Goal: Transaction & Acquisition: Purchase product/service

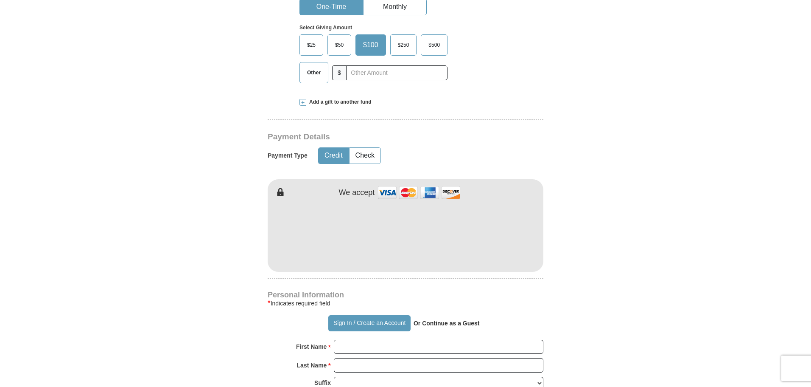
scroll to position [340, 0]
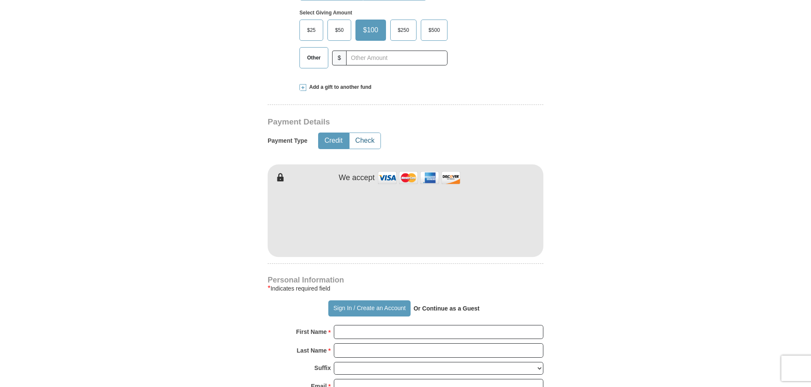
click at [366, 133] on button "Check" at bounding box center [365, 141] width 31 height 16
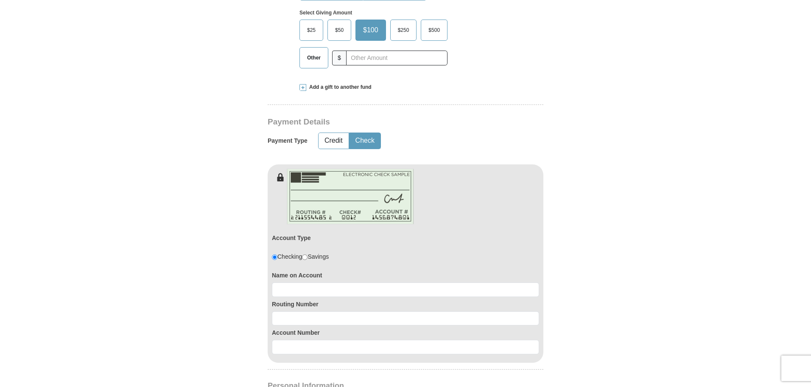
scroll to position [382, 0]
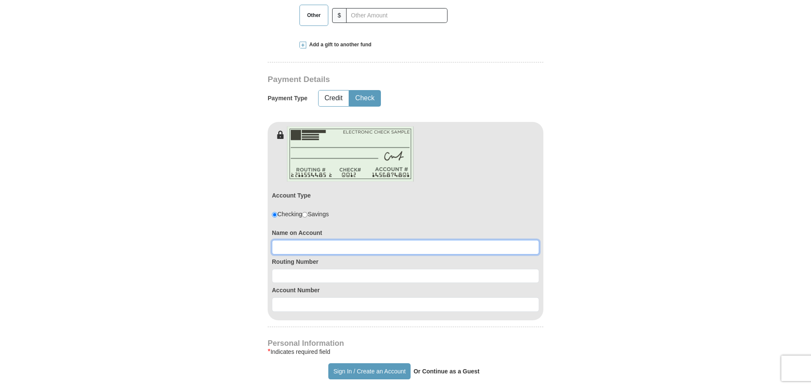
click at [284, 240] on input at bounding box center [405, 247] width 267 height 14
type input "[PERSON_NAME]"
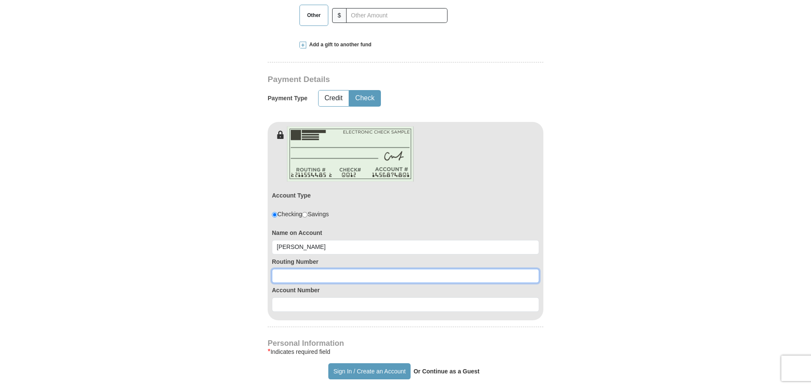
click at [279, 269] on input at bounding box center [405, 276] width 267 height 14
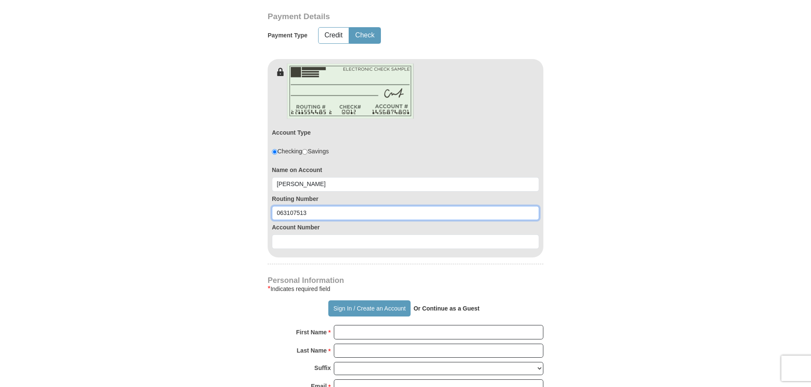
scroll to position [467, 0]
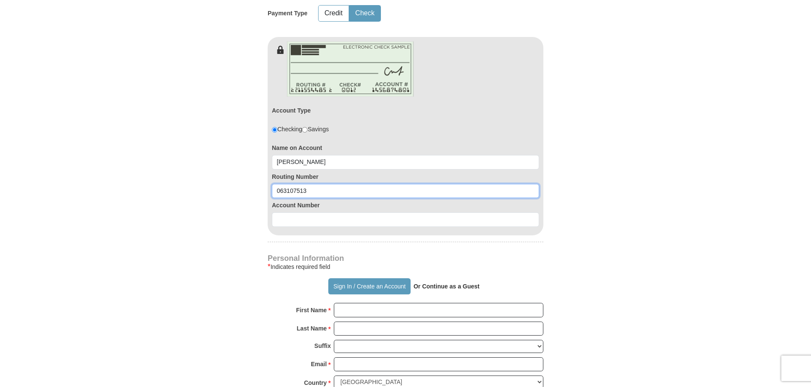
type input "063107513"
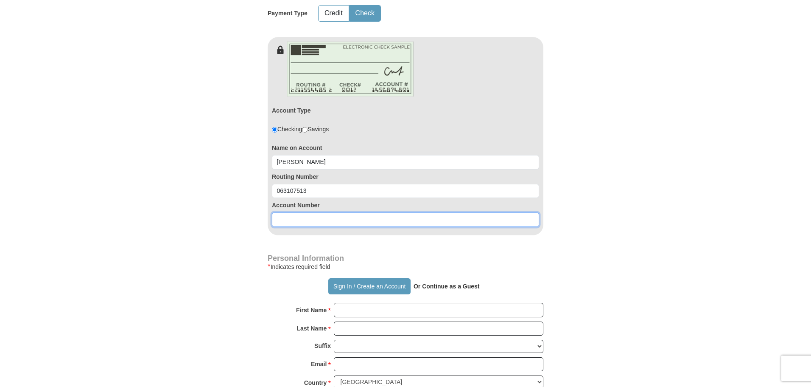
click at [281, 212] on input at bounding box center [405, 219] width 267 height 14
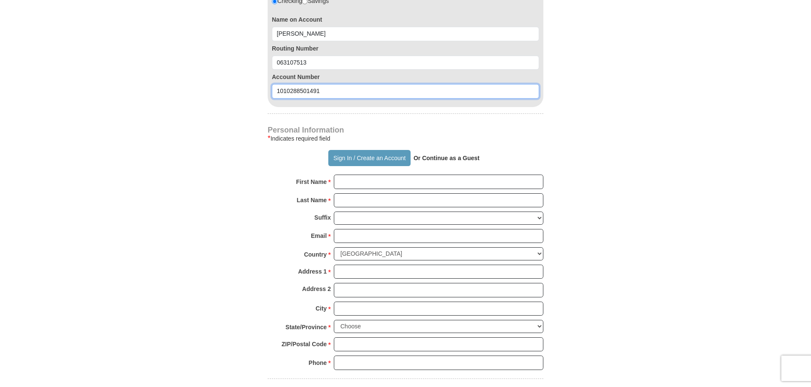
scroll to position [637, 0]
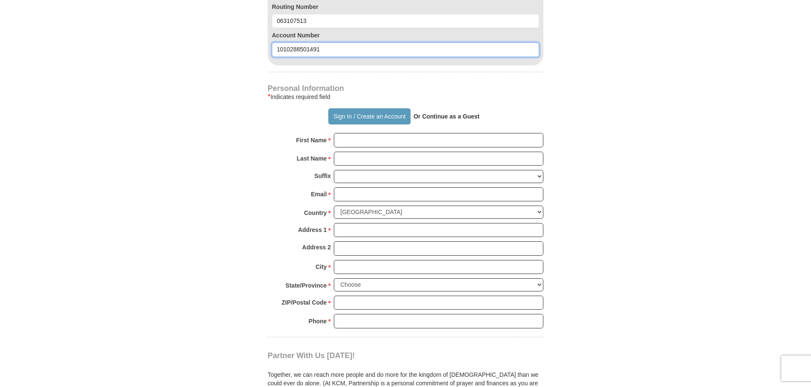
type input "1010288501491"
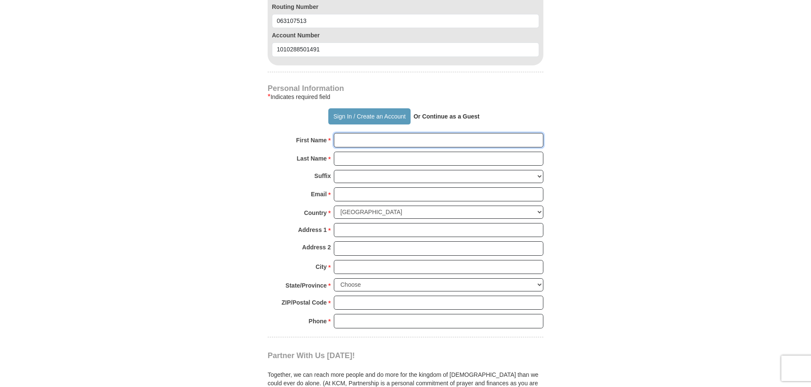
click at [343, 133] on input "First Name *" at bounding box center [439, 140] width 210 height 14
type input "[PERSON_NAME]"
type input "[EMAIL_ADDRESS][DOMAIN_NAME]"
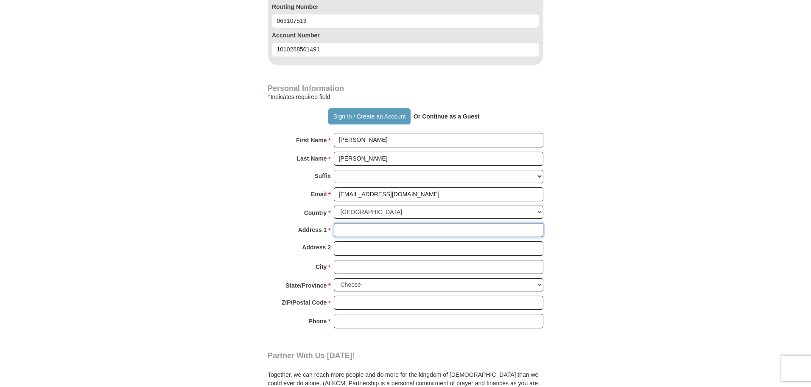
type input "[STREET_ADDRESS]"
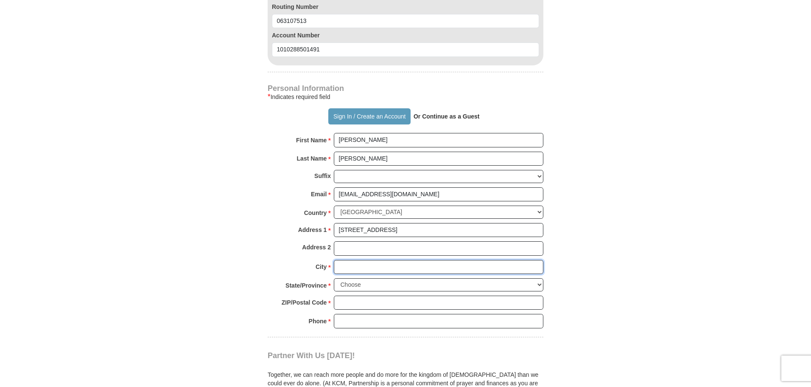
type input "St Cloud"
select select "FL"
type input "34772"
type input "4075939960"
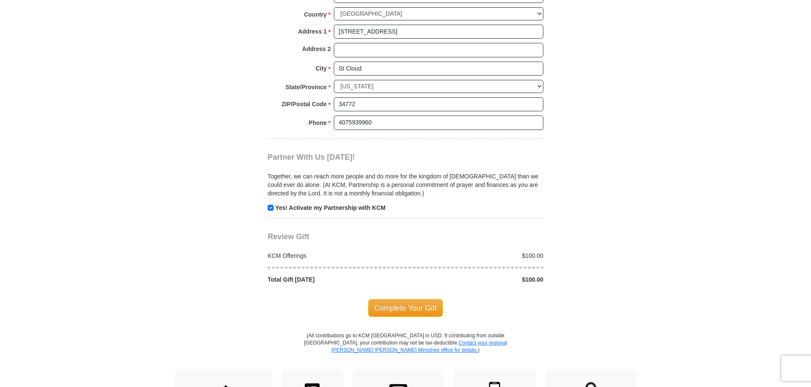
scroll to position [849, 0]
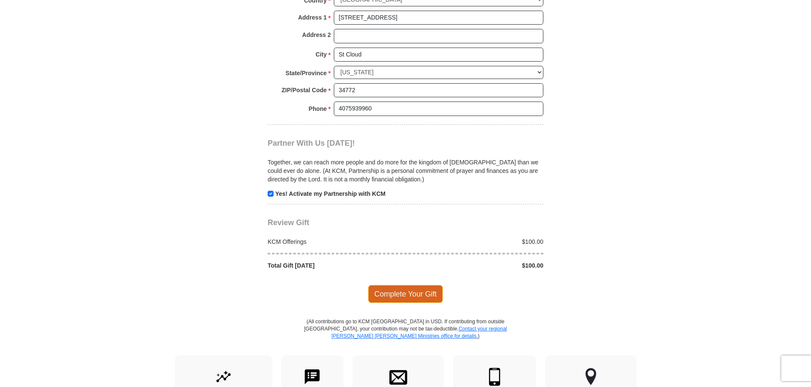
click at [416, 285] on span "Complete Your Gift" at bounding box center [405, 294] width 75 height 18
